Goal: Complete application form

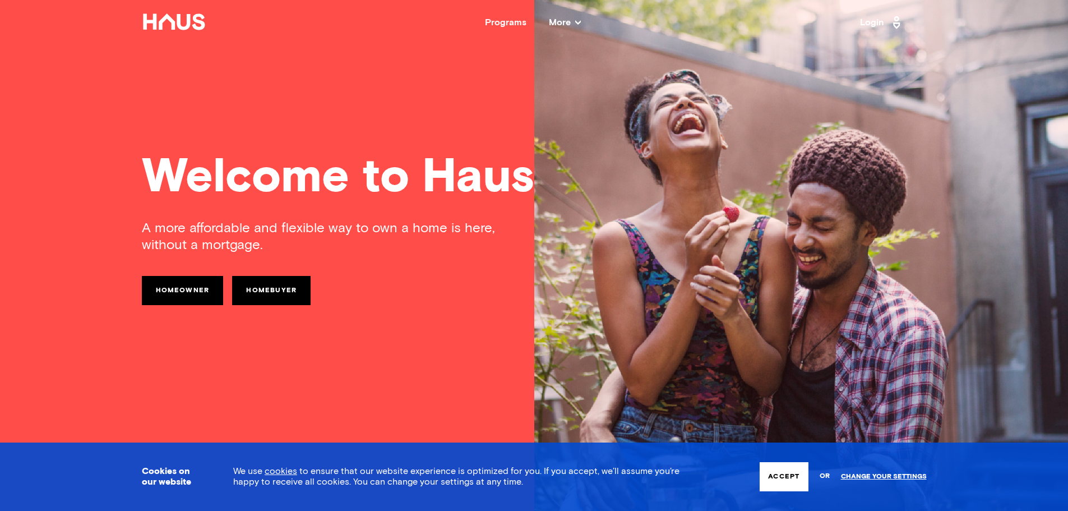
click at [578, 21] on icon at bounding box center [578, 23] width 6 height 6
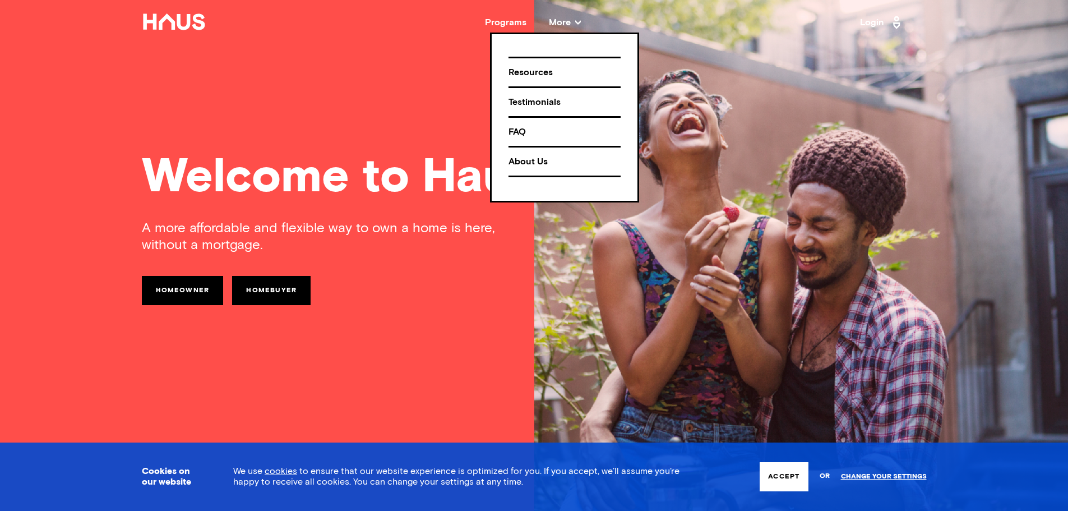
click at [439, 274] on div "A more affordable and flexible way to own a home is here, without a mortgage. H…" at bounding box center [534, 343] width 785 height 246
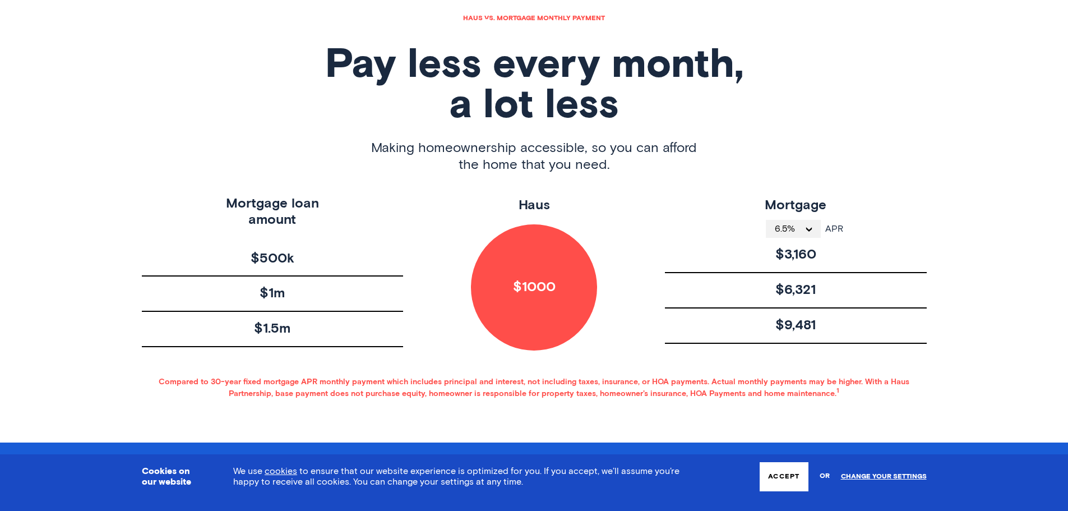
scroll to position [561, 0]
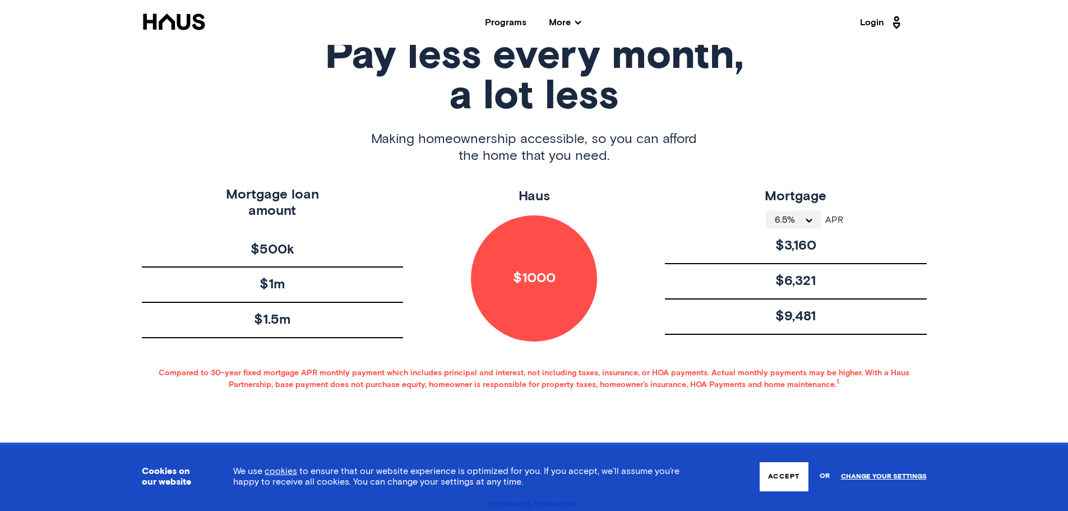
click at [765, 216] on div "APR 6.5% APR" at bounding box center [795, 217] width 95 height 22
drag, startPoint x: 765, startPoint y: 216, endPoint x: 771, endPoint y: 216, distance: 5.6
click at [767, 216] on div "APR 6.5% APR" at bounding box center [795, 217] width 95 height 22
click at [773, 216] on button "6.5%" at bounding box center [793, 220] width 55 height 18
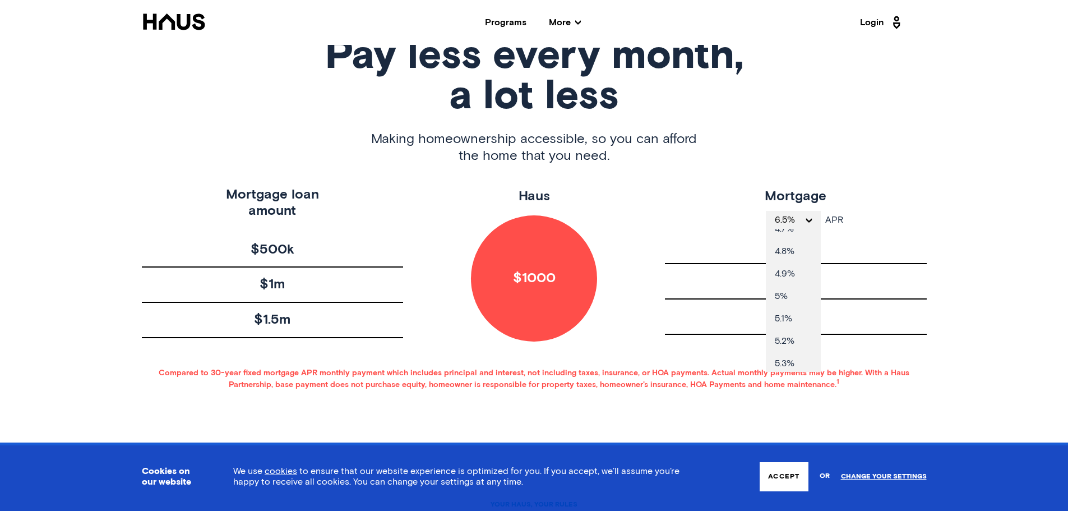
click at [878, 307] on div "$9,481" at bounding box center [796, 316] width 262 height 35
click at [781, 217] on span "6.5%" at bounding box center [789, 219] width 29 height 9
click at [790, 232] on li "4%" at bounding box center [793, 240] width 55 height 22
click at [795, 214] on button "4%" at bounding box center [794, 220] width 48 height 18
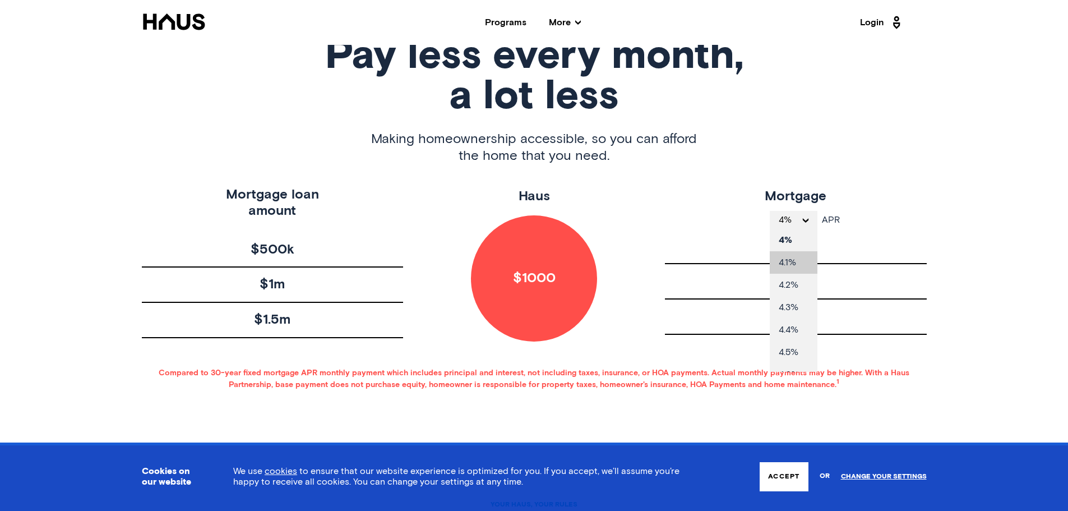
click at [799, 264] on li "4.1%" at bounding box center [794, 262] width 48 height 22
click at [800, 218] on span "4.1%" at bounding box center [790, 219] width 26 height 9
click at [798, 280] on li "4.2%" at bounding box center [794, 285] width 52 height 22
click at [793, 213] on button "4.2%" at bounding box center [794, 220] width 54 height 18
click at [792, 270] on li "4.1%" at bounding box center [794, 262] width 55 height 22
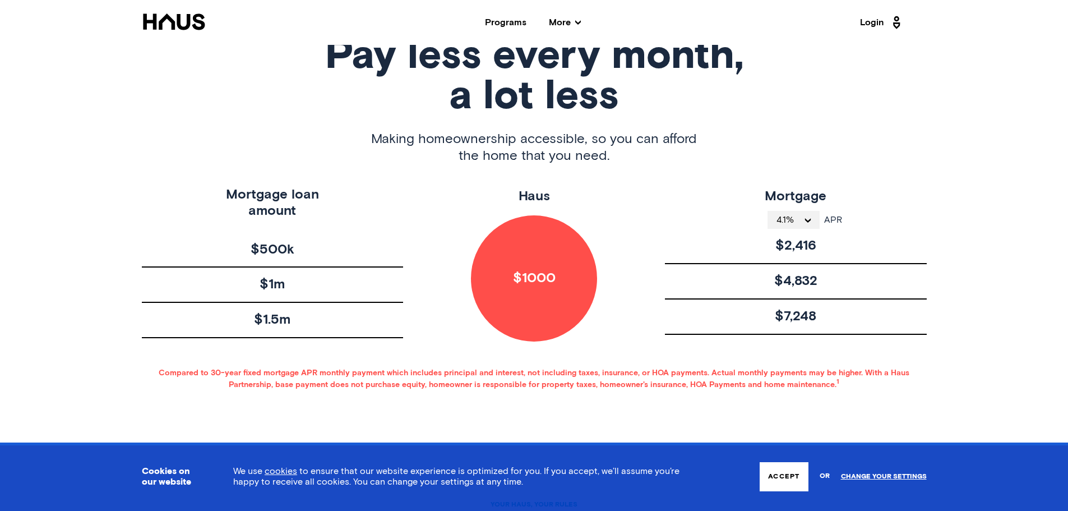
click at [791, 223] on span "4.1%" at bounding box center [790, 219] width 26 height 9
click at [800, 238] on li "4%" at bounding box center [794, 240] width 52 height 22
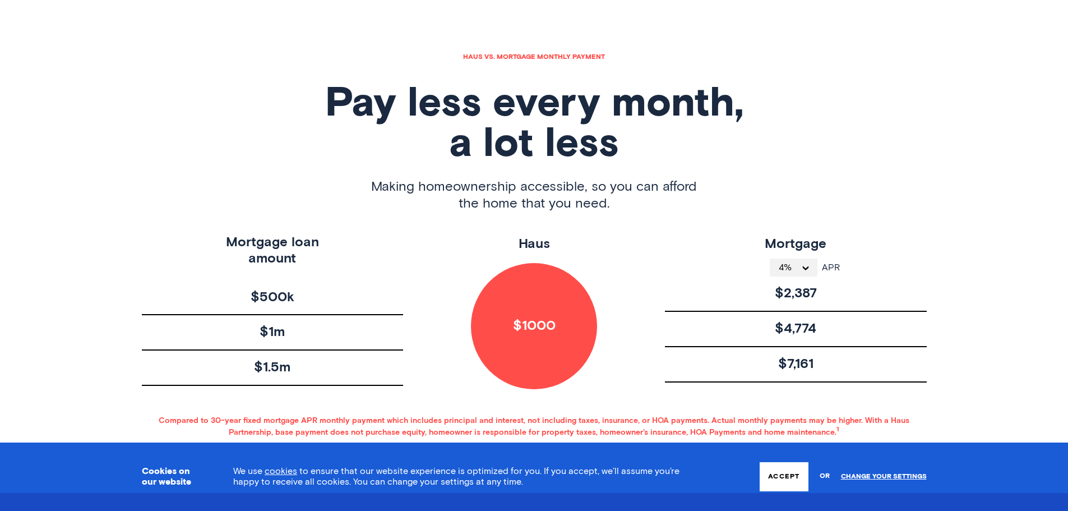
scroll to position [449, 0]
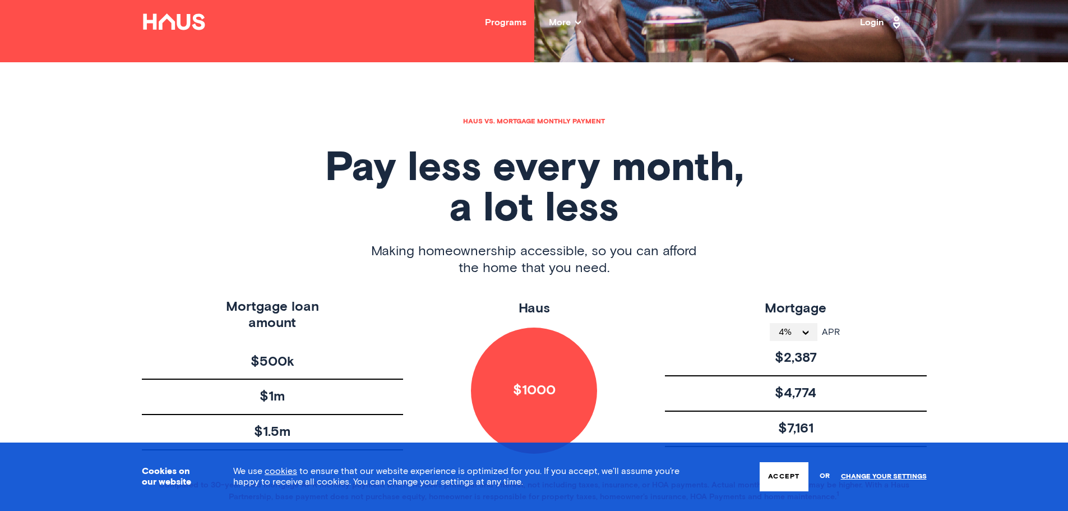
click at [509, 21] on div "Programs" at bounding box center [506, 22] width 42 height 9
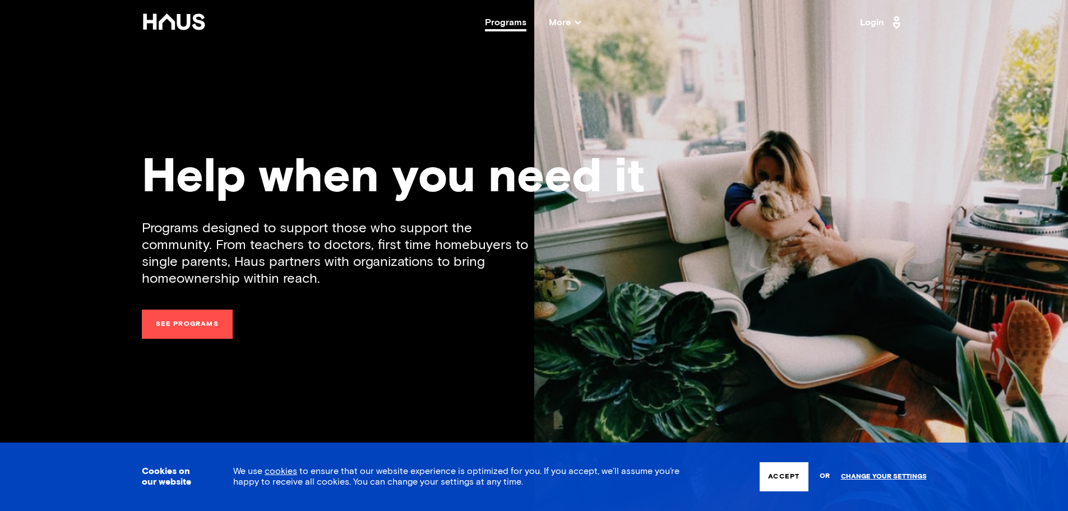
click at [217, 317] on link "See programs" at bounding box center [187, 324] width 91 height 29
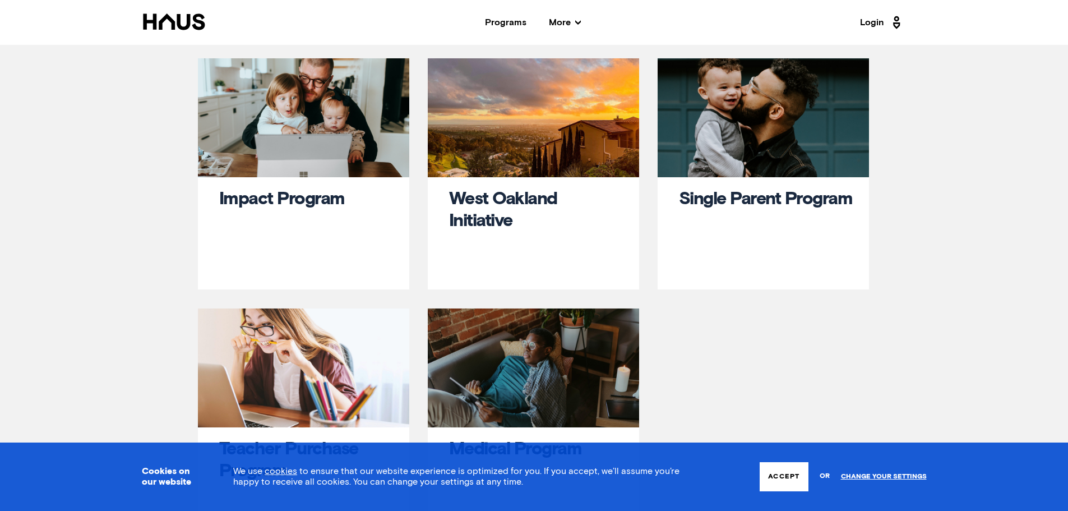
click at [500, 205] on link "West Oakland Initiative" at bounding box center [503, 210] width 108 height 40
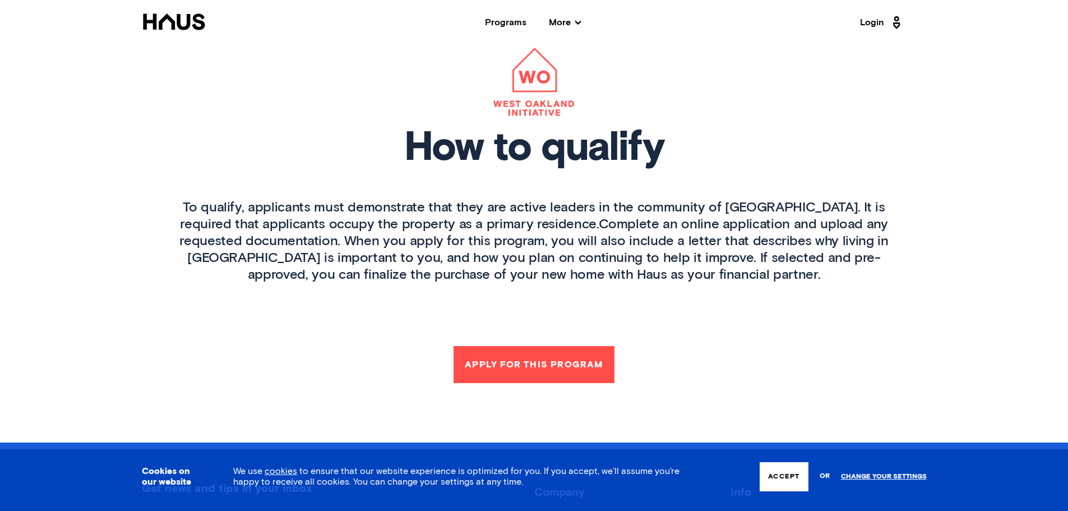
scroll to position [1570, 0]
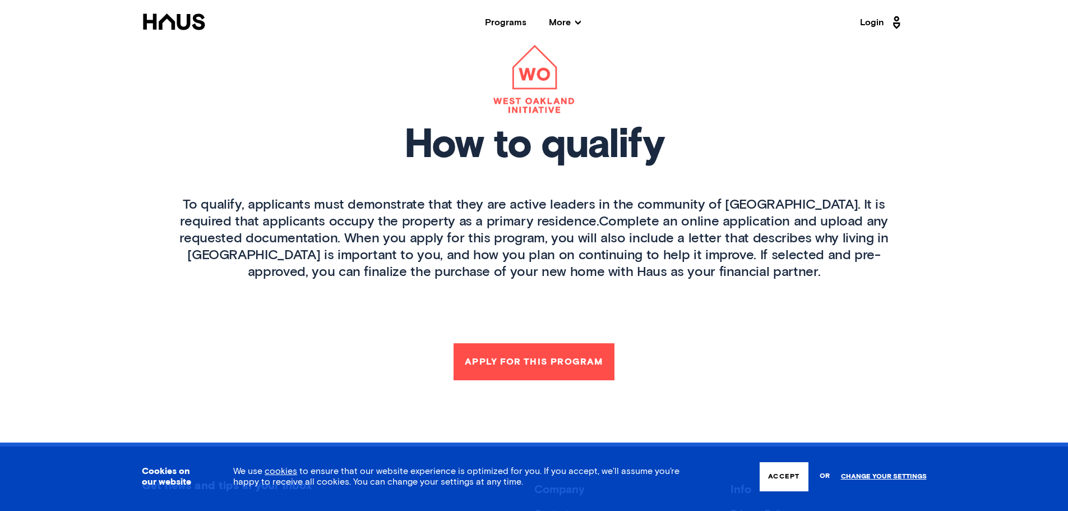
click at [528, 343] on button "Apply for this program" at bounding box center [534, 361] width 160 height 37
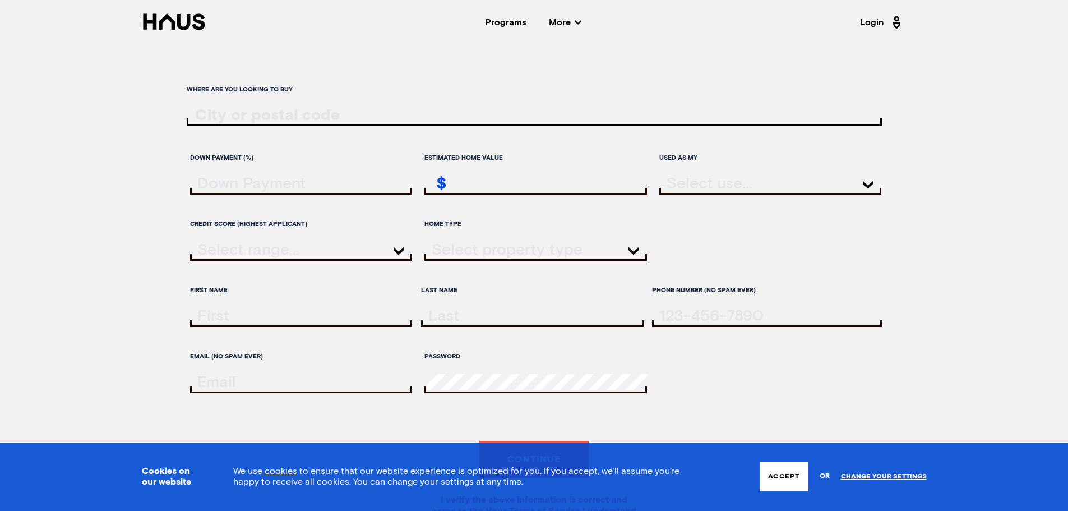
click at [462, 185] on input "estimatedHomeValue" at bounding box center [537, 184] width 220 height 16
click at [483, 142] on div "Where are you looking to buy" at bounding box center [534, 114] width 695 height 68
click at [707, 195] on div at bounding box center [771, 188] width 223 height 41
click at [708, 189] on div at bounding box center [771, 185] width 223 height 20
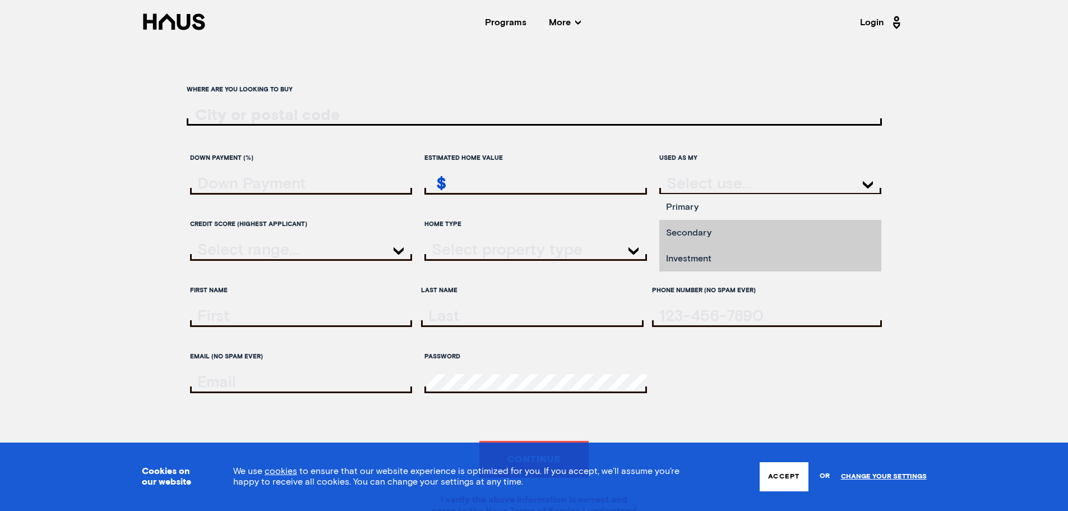
click at [421, 110] on input "ratesLocationInput" at bounding box center [534, 115] width 695 height 17
